Goal: Information Seeking & Learning: Learn about a topic

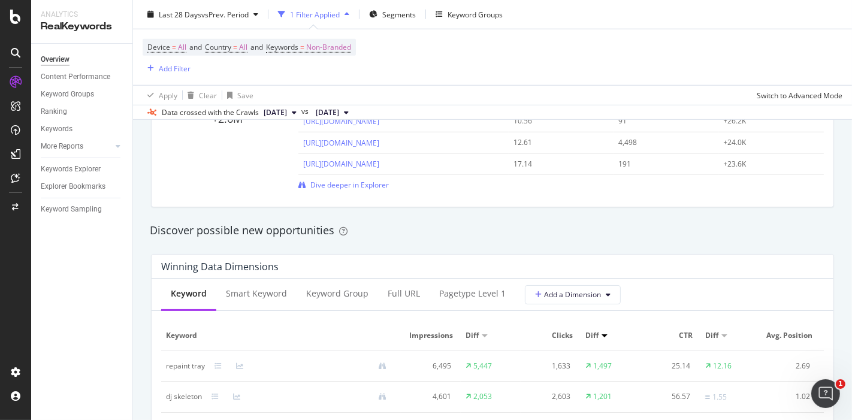
scroll to position [931, 0]
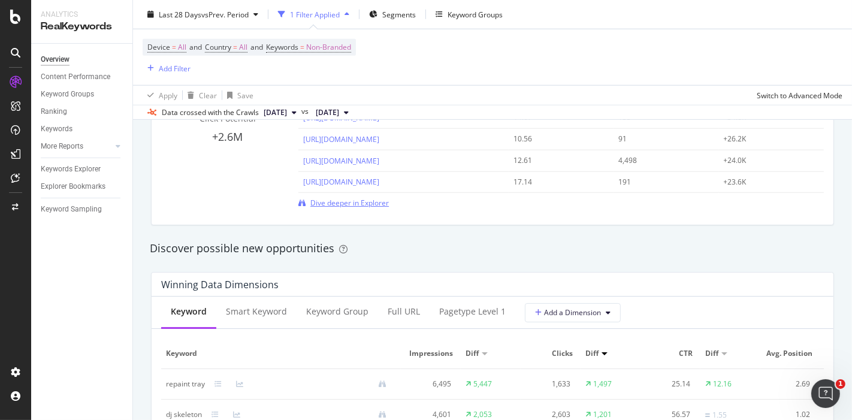
click at [361, 199] on span "Dive deeper in Explorer" at bounding box center [349, 203] width 78 height 10
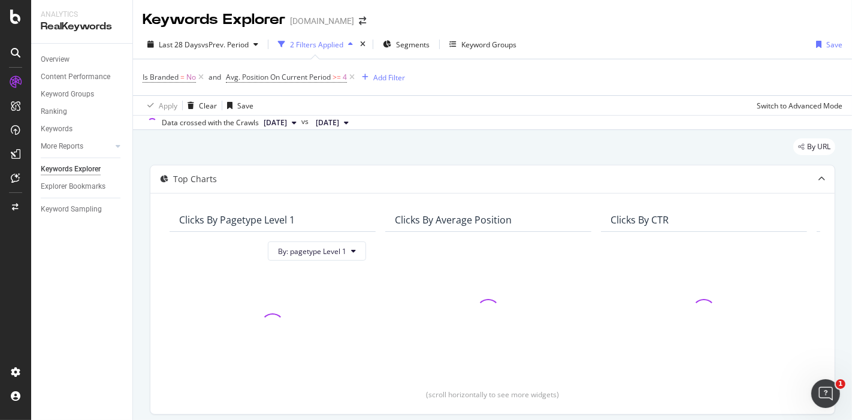
click at [219, 11] on div "Keywords Explorer" at bounding box center [214, 20] width 143 height 20
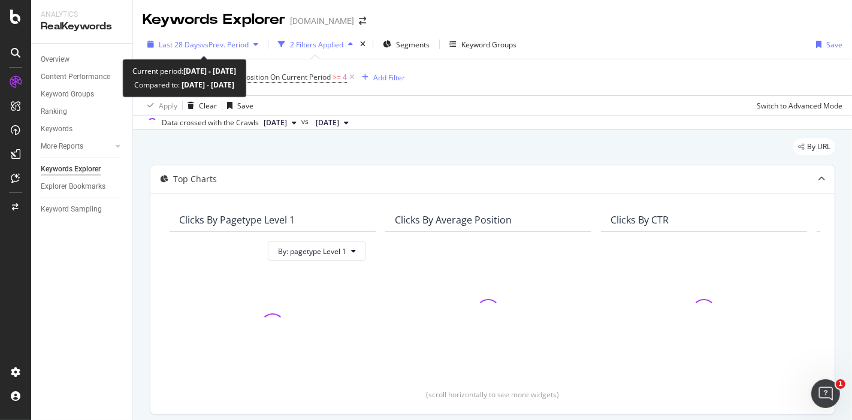
click at [231, 45] on span "vs Prev. Period" at bounding box center [224, 45] width 47 height 10
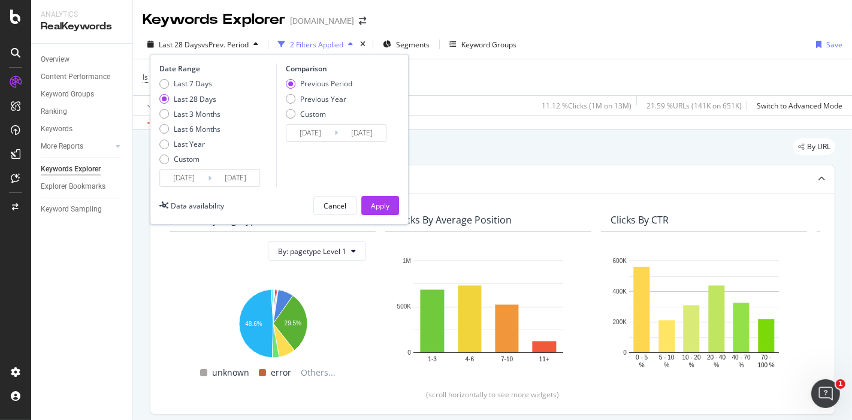
click at [187, 178] on input "[DATE]" at bounding box center [184, 177] width 48 height 17
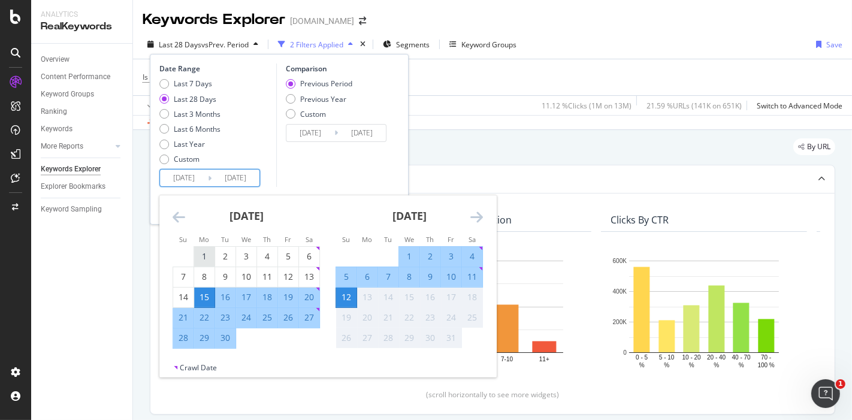
click at [205, 250] on div "1" at bounding box center [204, 256] width 20 height 12
type input "[DATE]"
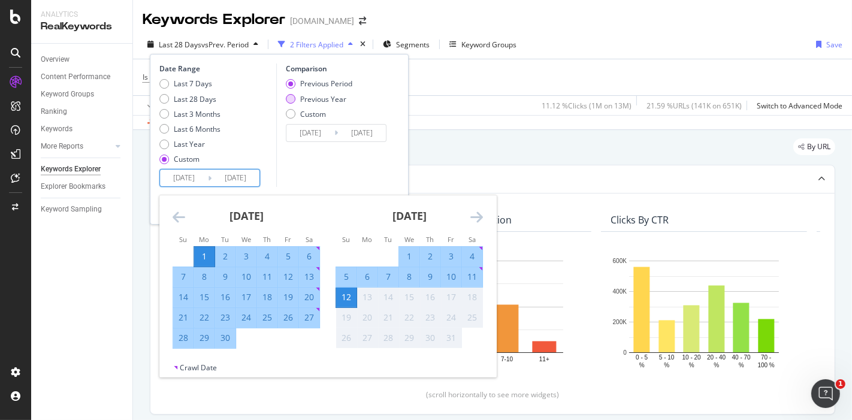
click at [290, 101] on div "Previous Year" at bounding box center [291, 99] width 10 height 10
type input "[DATE]"
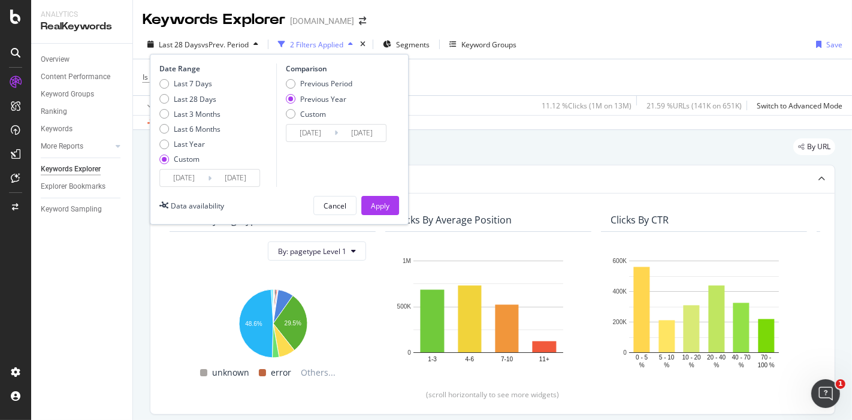
click at [305, 128] on input "[DATE]" at bounding box center [310, 133] width 48 height 17
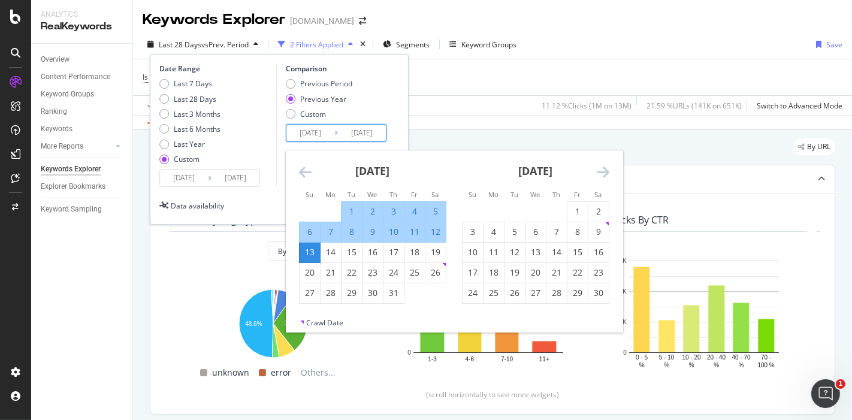
click at [306, 167] on icon "Move backward to switch to the previous month." at bounding box center [305, 172] width 13 height 14
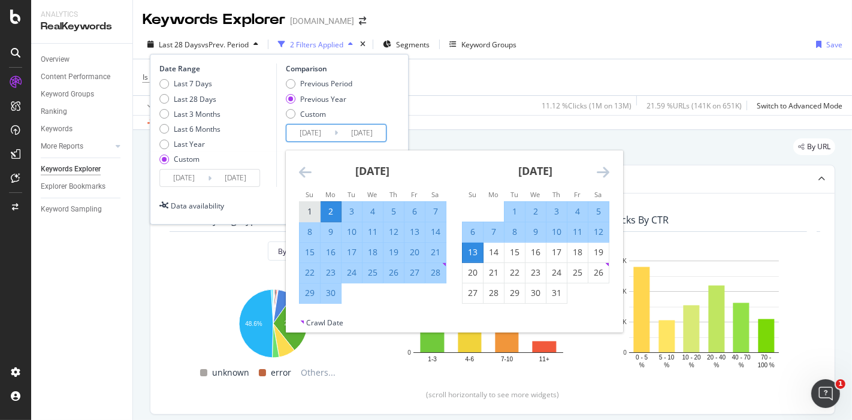
click at [317, 212] on div "1" at bounding box center [309, 211] width 20 height 12
type input "[DATE]"
click at [602, 231] on div "12" at bounding box center [598, 232] width 20 height 12
type input "[DATE]"
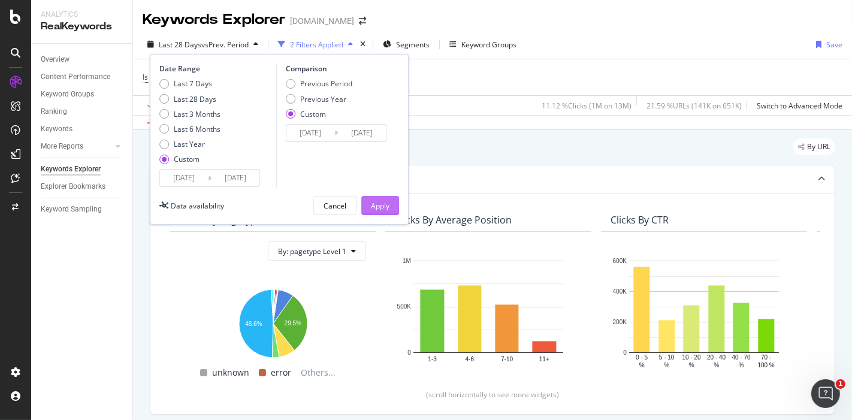
click at [375, 203] on div "Apply" at bounding box center [380, 206] width 19 height 10
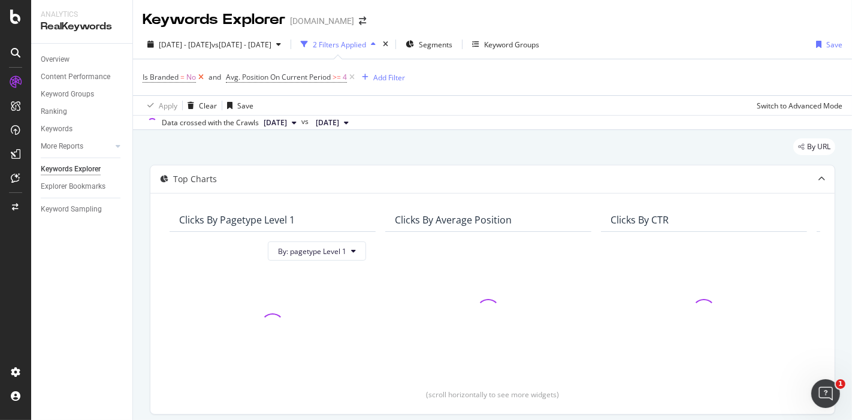
click at [202, 75] on icon at bounding box center [201, 77] width 10 height 12
click at [268, 77] on icon at bounding box center [268, 77] width 10 height 12
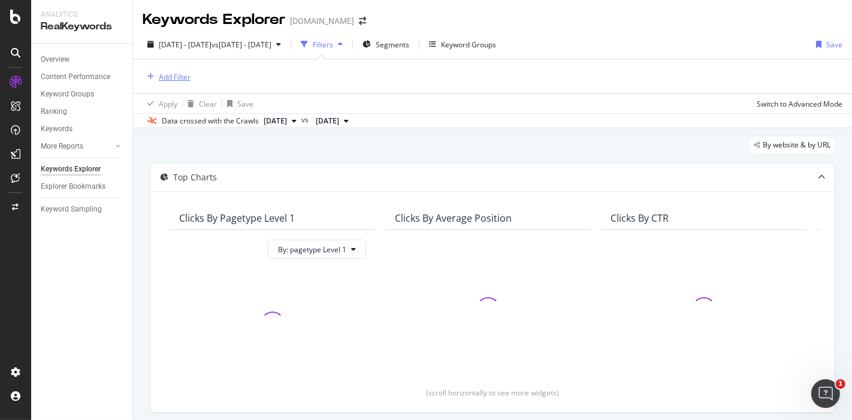
click at [187, 78] on div "Add Filter" at bounding box center [175, 77] width 32 height 10
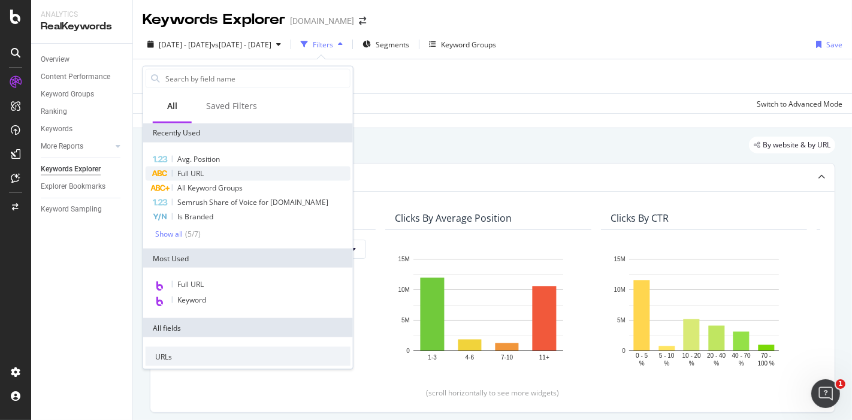
click at [186, 175] on span "Full URL" at bounding box center [190, 173] width 26 height 10
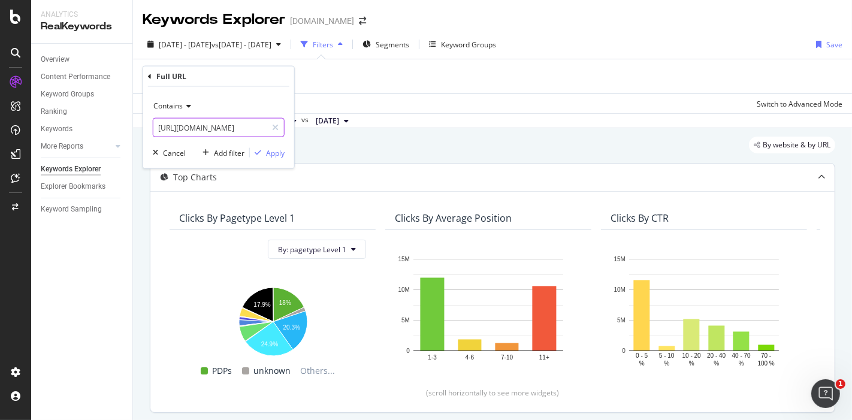
click at [189, 126] on input "[URL][DOMAIN_NAME]" at bounding box center [209, 127] width 113 height 19
paste input "pl/halloween-decorations/4294586669"
type input "[URL][DOMAIN_NAME]"
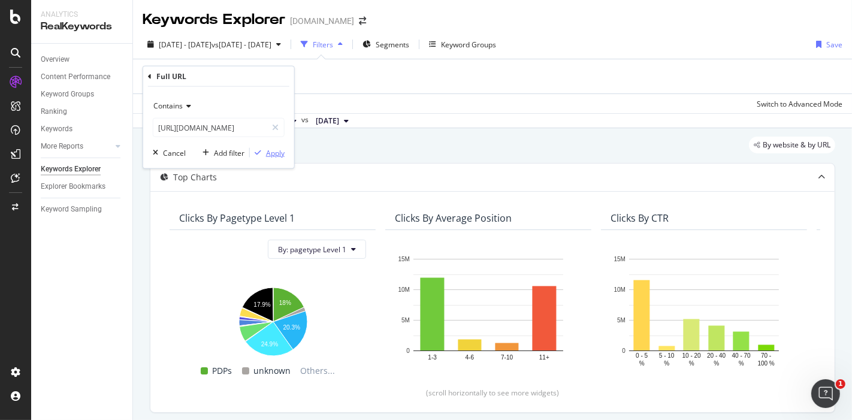
click at [268, 151] on div "Apply" at bounding box center [275, 152] width 19 height 10
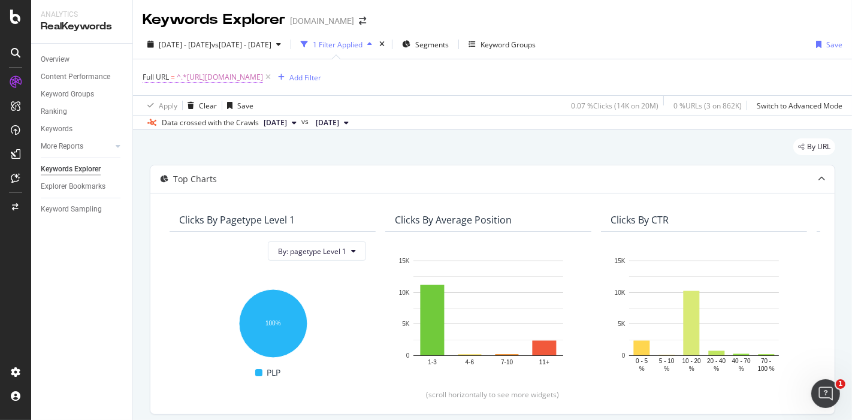
click at [233, 78] on span "^.*[URL][DOMAIN_NAME]" at bounding box center [220, 77] width 86 height 17
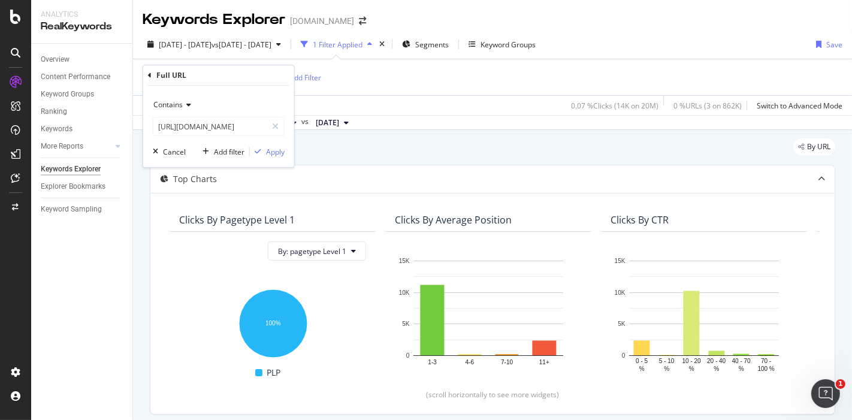
click at [188, 105] on icon at bounding box center [187, 104] width 8 height 7
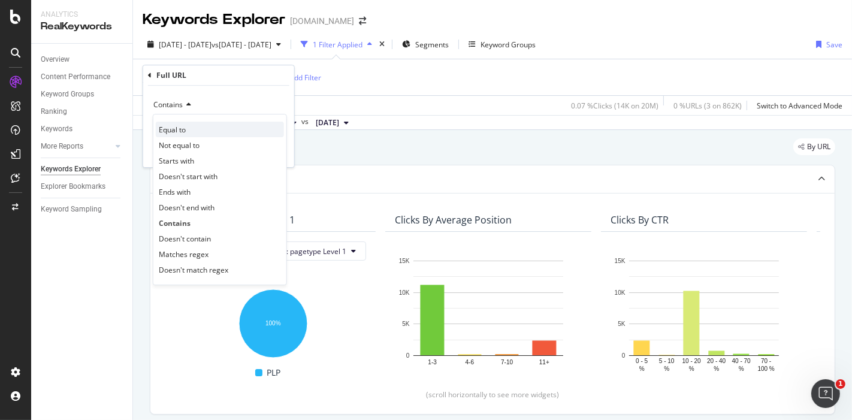
click at [172, 131] on span "Equal to" at bounding box center [172, 130] width 27 height 10
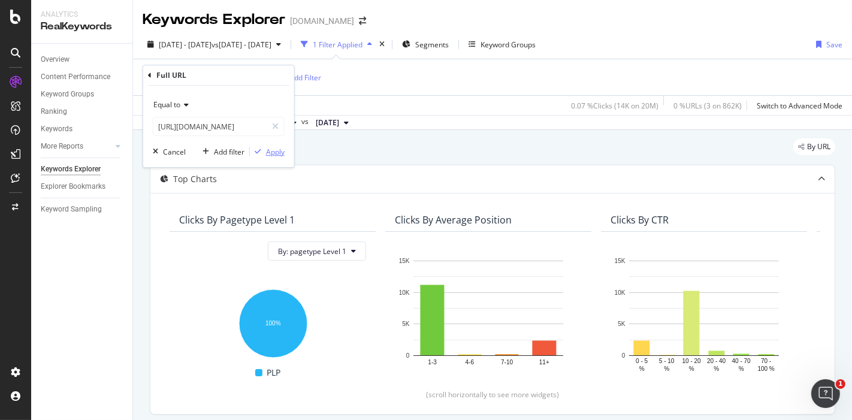
click at [272, 146] on button "Apply" at bounding box center [267, 152] width 35 height 12
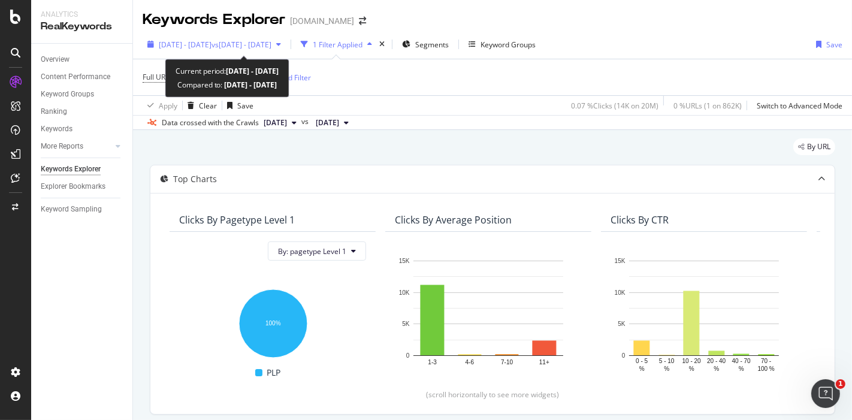
click at [211, 43] on span "[DATE] - [DATE]" at bounding box center [185, 45] width 53 height 10
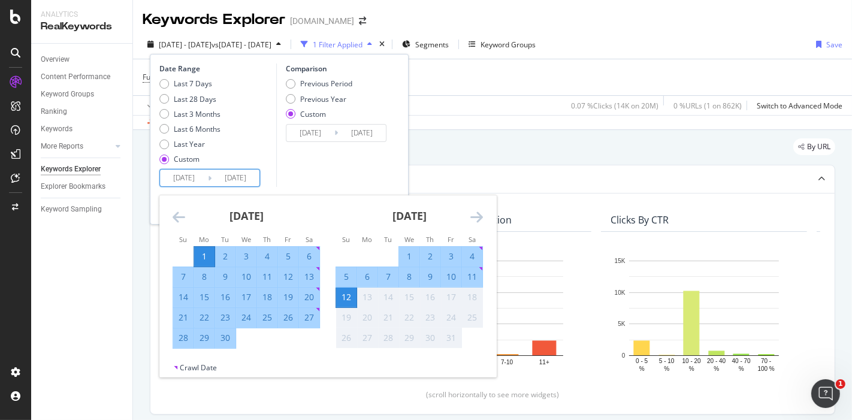
click at [180, 173] on input "[DATE]" at bounding box center [184, 177] width 48 height 17
click at [179, 218] on icon "Move backward to switch to the previous month." at bounding box center [178, 217] width 13 height 14
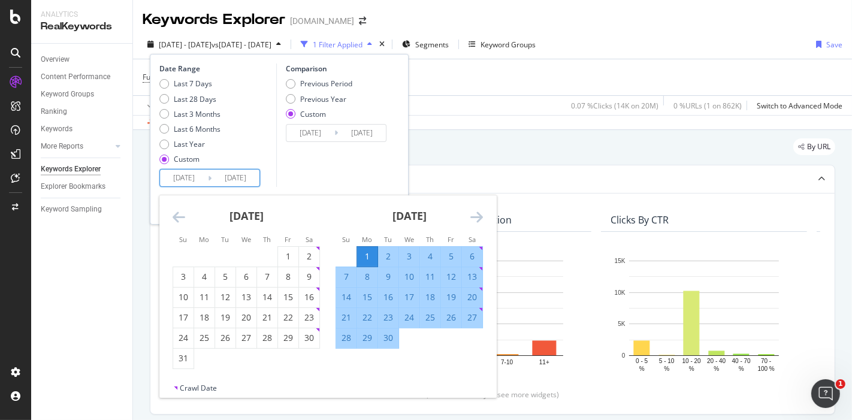
click at [179, 218] on icon "Move backward to switch to the previous month." at bounding box center [178, 217] width 13 height 14
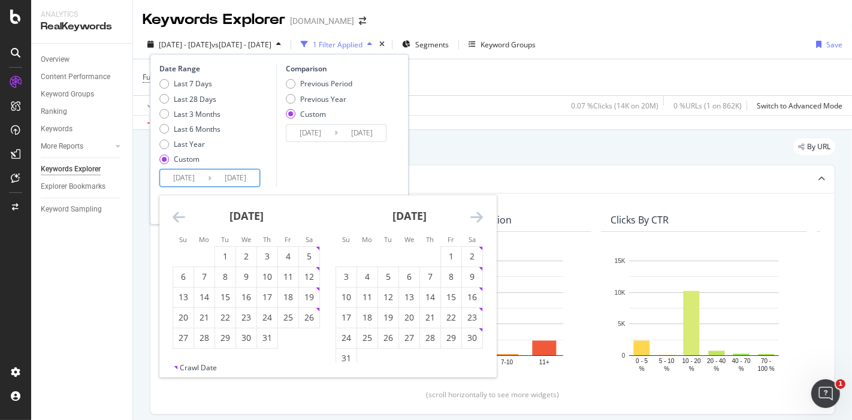
click at [179, 218] on icon "Move backward to switch to the previous month." at bounding box center [178, 217] width 13 height 14
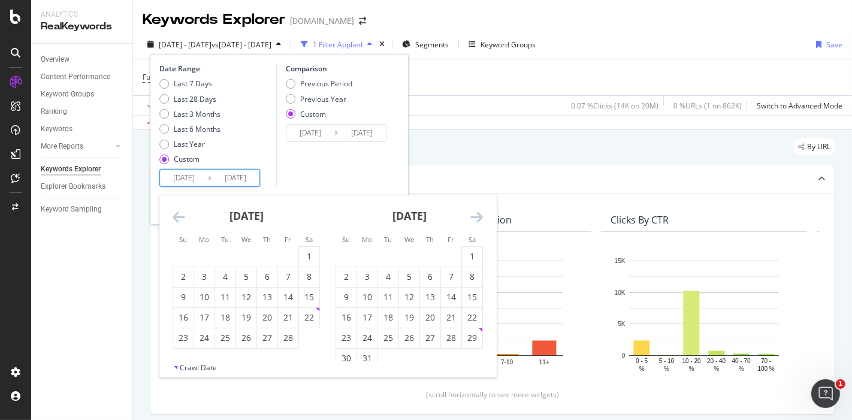
click at [179, 218] on icon "Move backward to switch to the previous month." at bounding box center [178, 217] width 13 height 14
click at [179, 221] on icon "Move backward to switch to the previous month." at bounding box center [178, 217] width 13 height 14
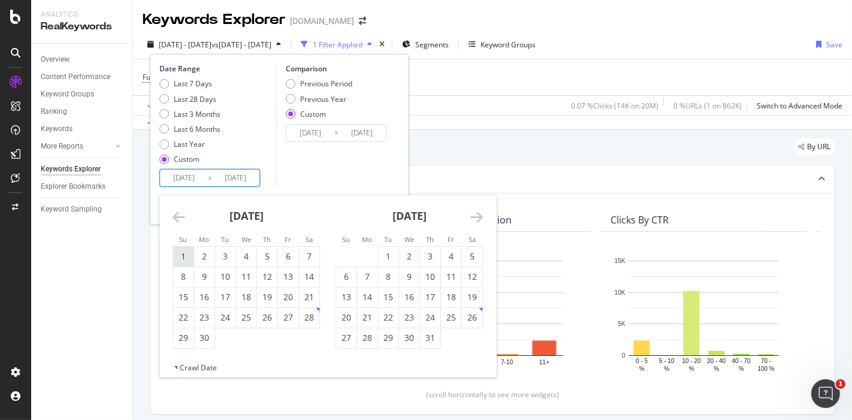
click at [190, 256] on div "1" at bounding box center [183, 256] width 20 height 12
type input "[DATE]"
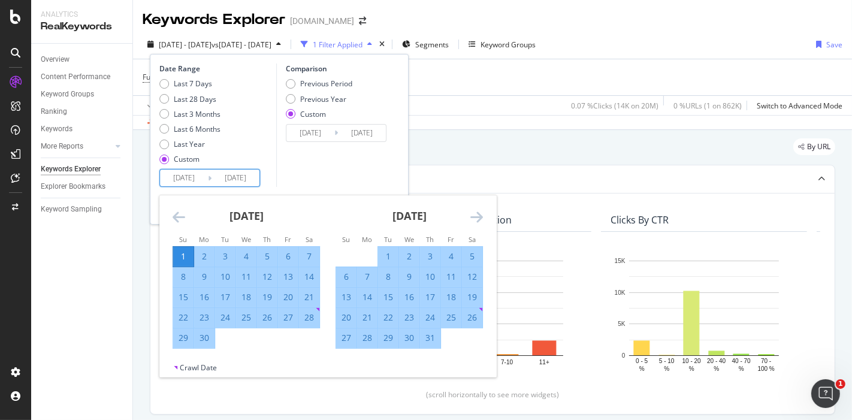
click at [475, 280] on div "12" at bounding box center [472, 277] width 20 height 12
type input "[DATE]"
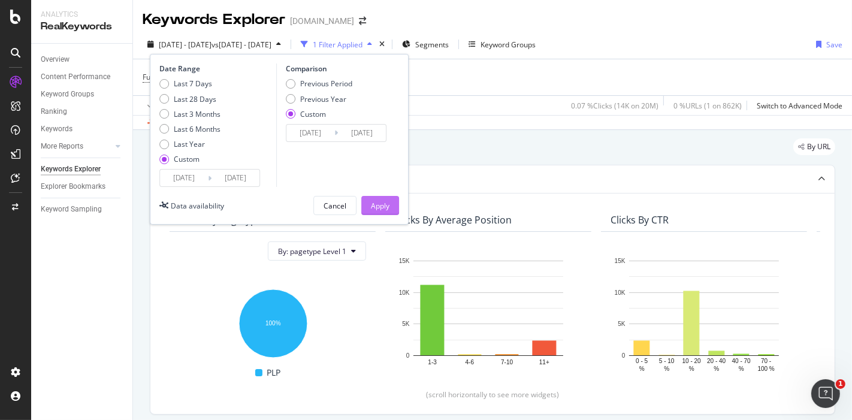
click at [378, 210] on div "Apply" at bounding box center [380, 205] width 19 height 18
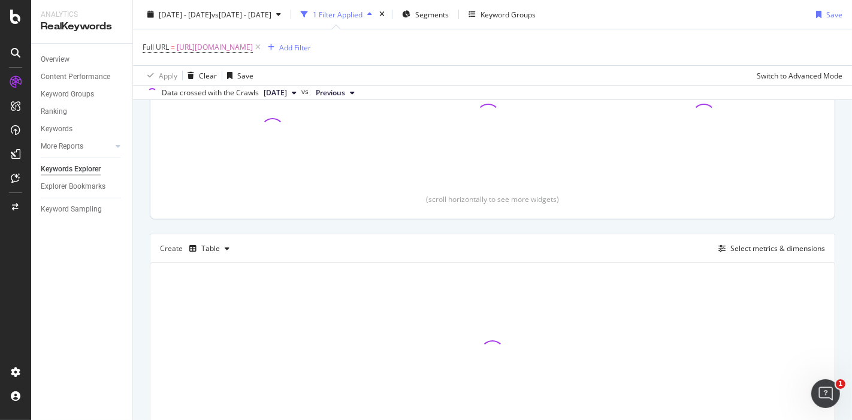
scroll to position [258, 0]
